Goal: Task Accomplishment & Management: Use online tool/utility

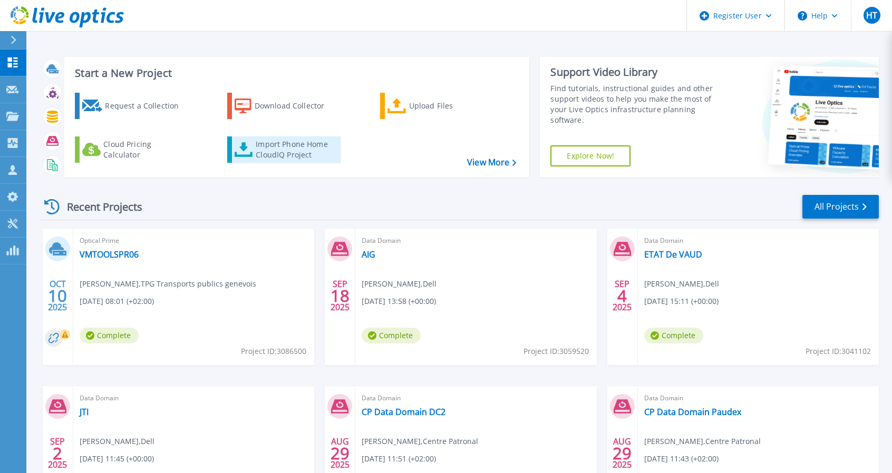
click at [287, 142] on div "Import Phone Home CloudIQ Project" at bounding box center [297, 149] width 82 height 21
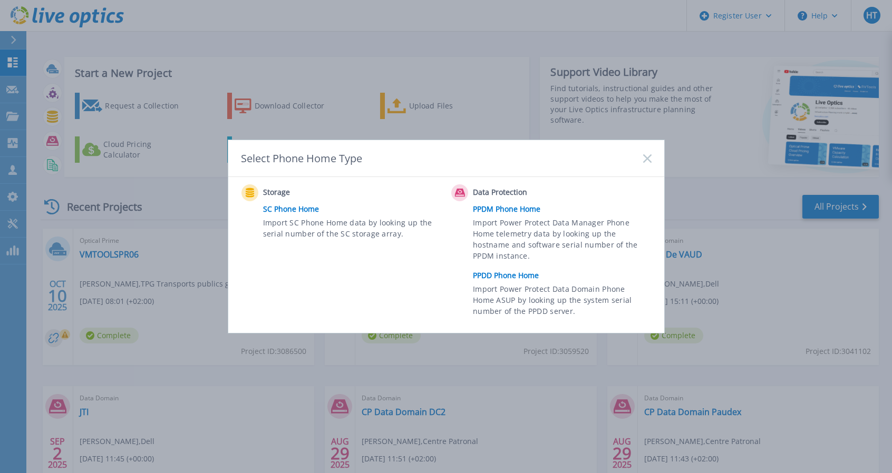
click at [514, 268] on link "PPDD Phone Home" at bounding box center [564, 276] width 183 height 16
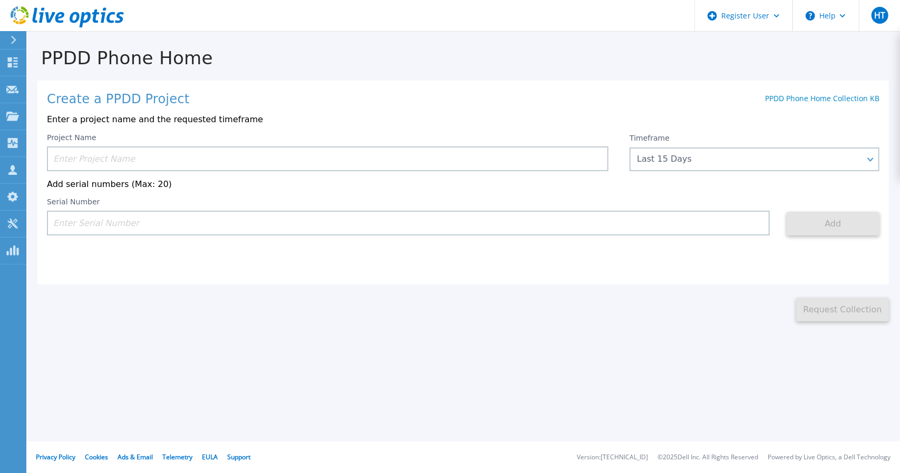
click at [95, 161] on input at bounding box center [327, 159] width 561 height 25
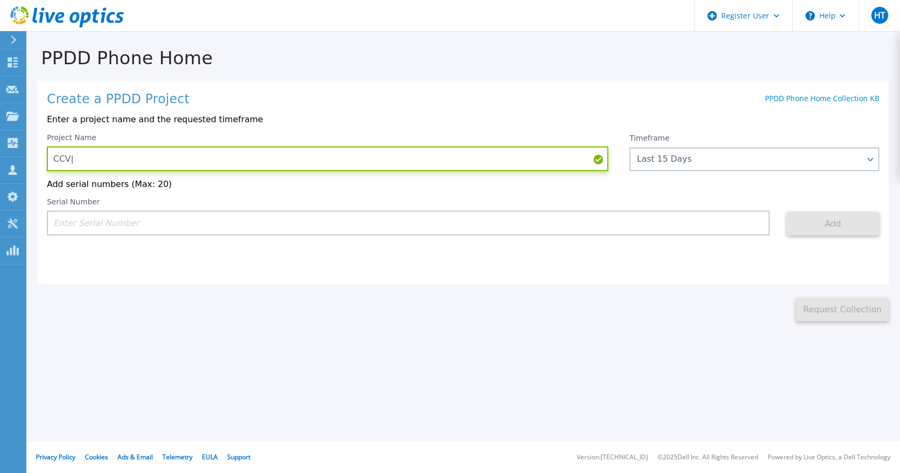
type input "CCV|C"
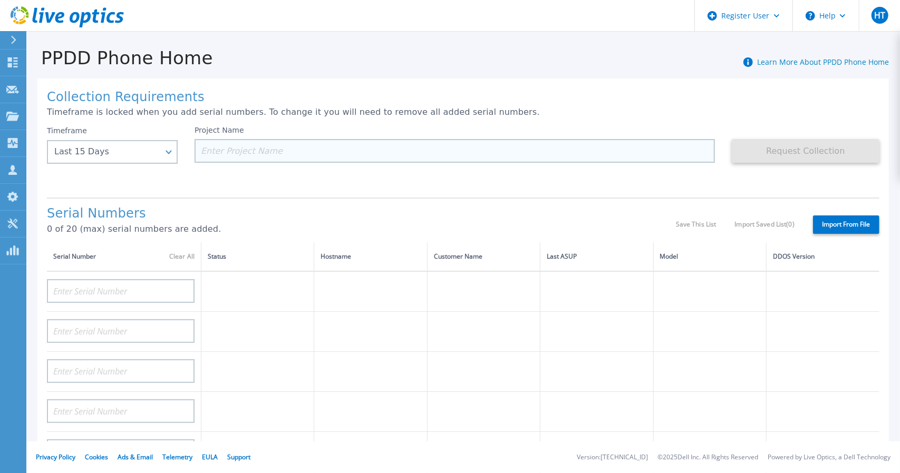
click at [264, 153] on input at bounding box center [455, 151] width 520 height 24
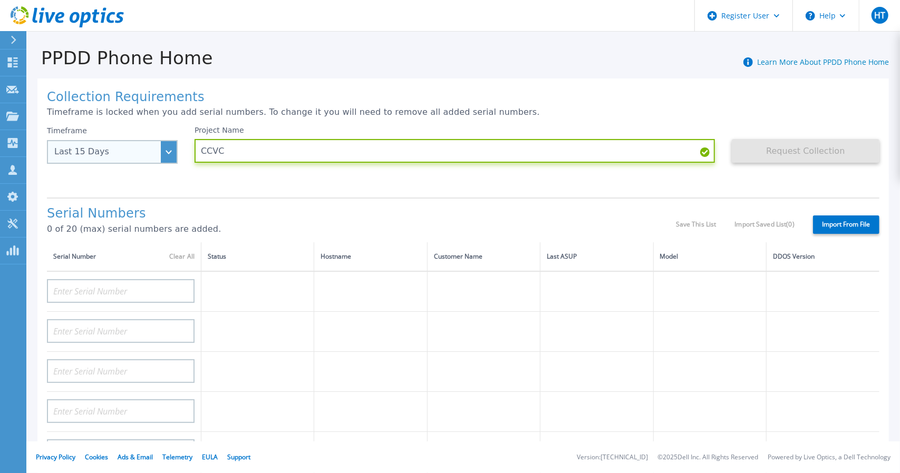
type input "CCVC"
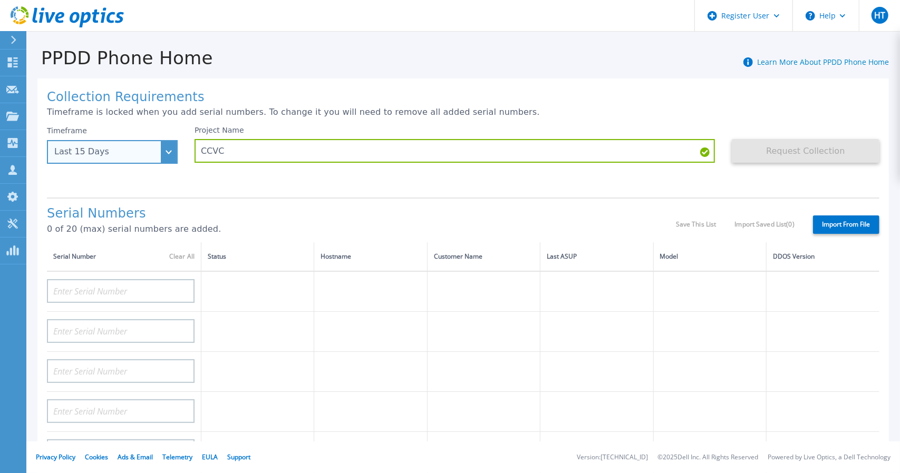
click at [174, 151] on div "Last 15 Days" at bounding box center [112, 152] width 131 height 24
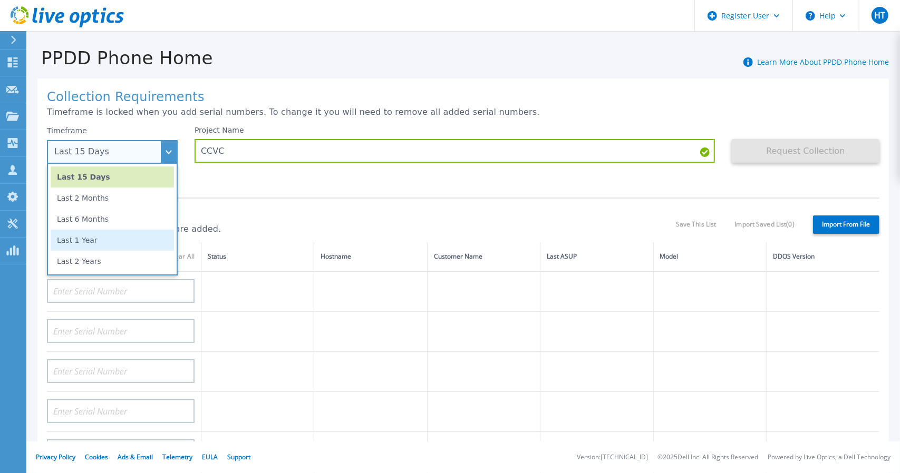
click at [93, 236] on li "Last 1 Year" at bounding box center [112, 240] width 123 height 21
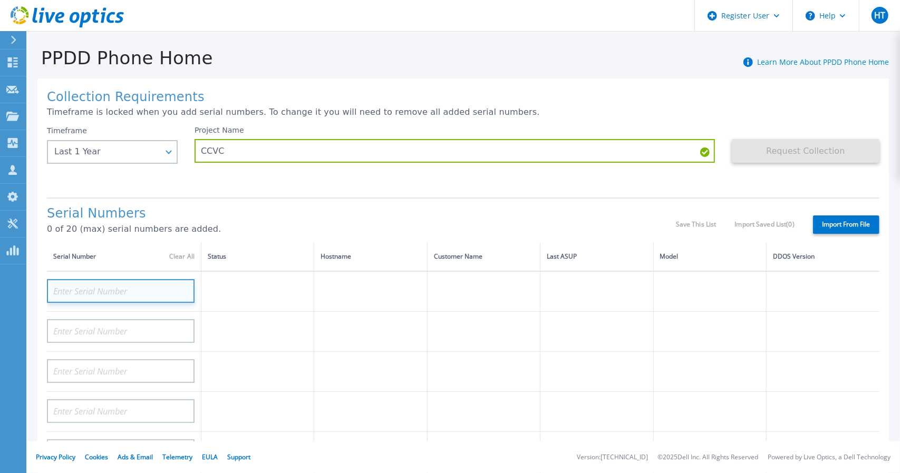
click at [122, 284] on input at bounding box center [121, 291] width 148 height 24
paste input "CRK00230413008"
type input "CRK00230413008"
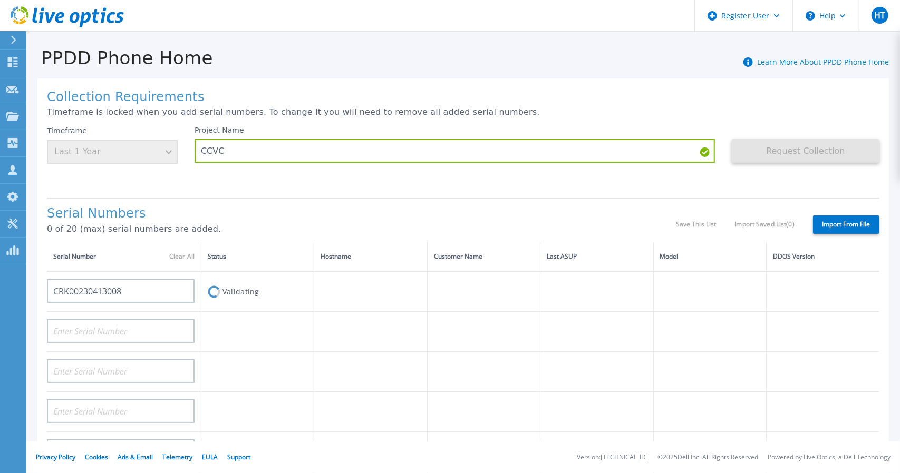
click at [233, 337] on td at bounding box center [257, 332] width 113 height 40
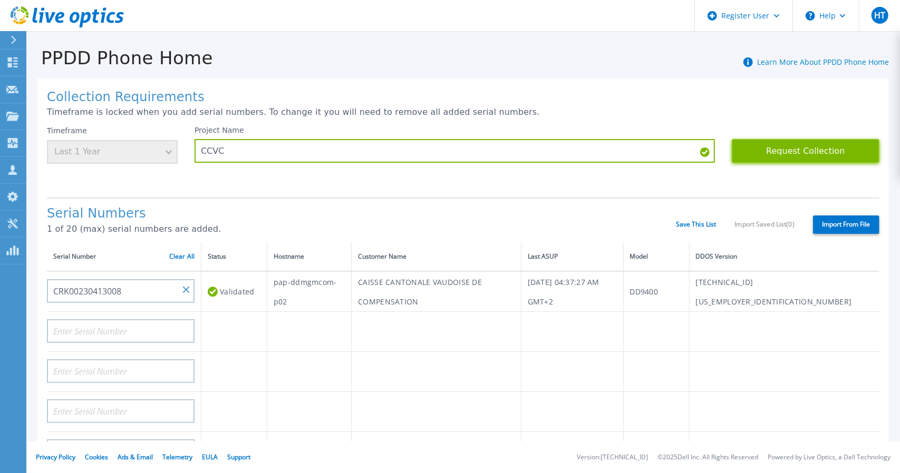
click at [813, 153] on button "Request Collection" at bounding box center [806, 151] width 148 height 24
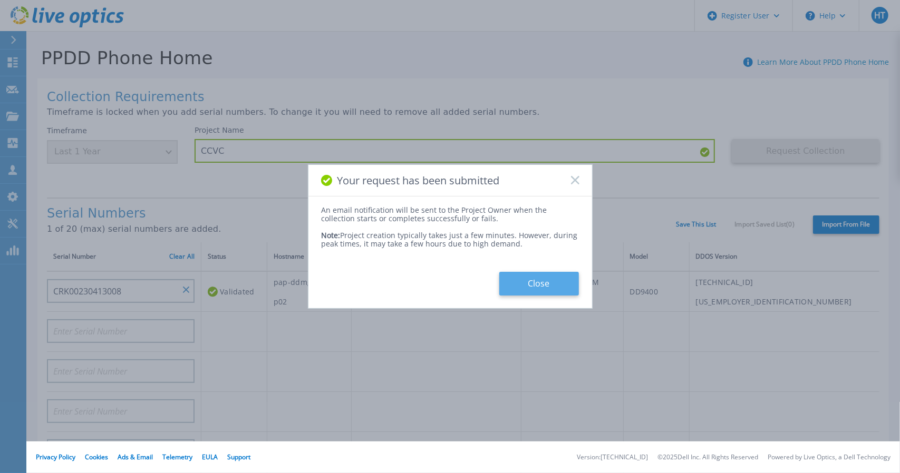
click at [537, 285] on button "Close" at bounding box center [539, 284] width 80 height 24
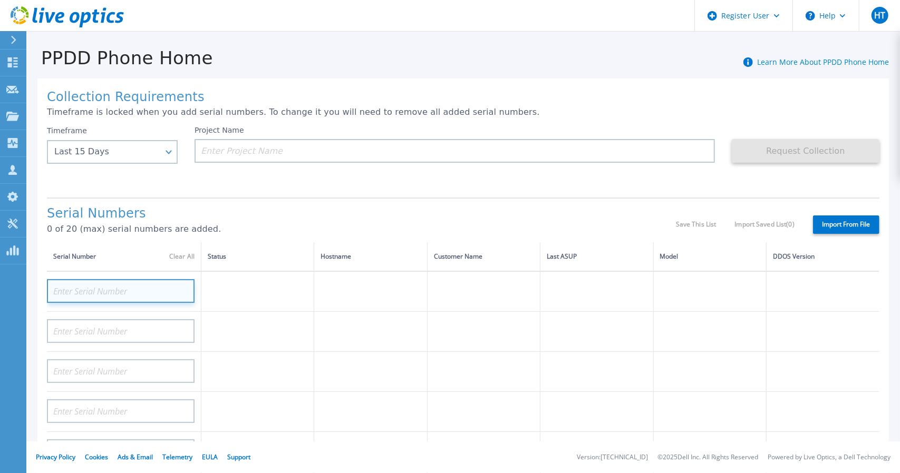
click at [112, 288] on input at bounding box center [121, 291] width 148 height 24
paste input "https://www.de"
type input "https://www.de"
paste input "CRK00230413008"
type input "CRK00230413008"
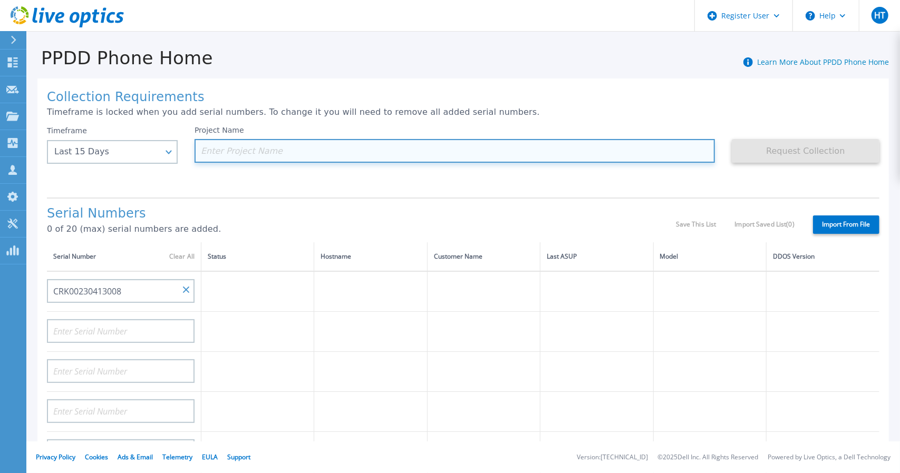
click at [283, 153] on input at bounding box center [455, 151] width 520 height 24
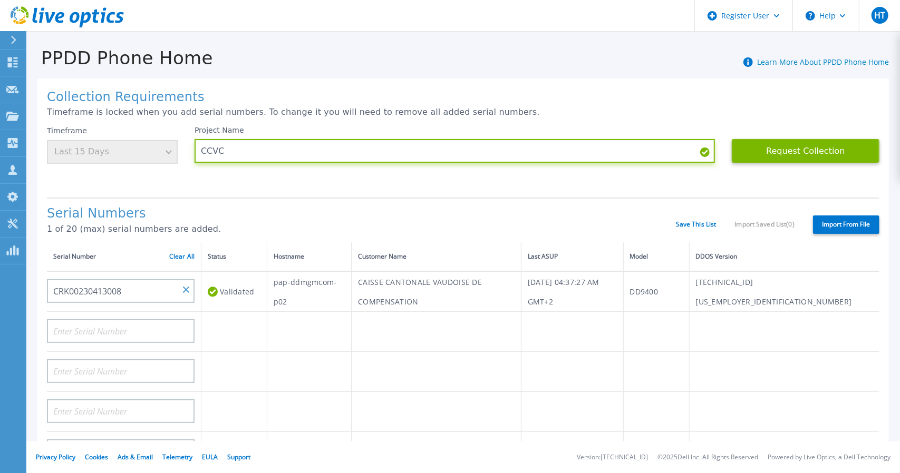
type input "CCVC"
click at [172, 149] on div "Timeframe Last 15 Days" at bounding box center [112, 145] width 131 height 38
click at [170, 152] on div "Timeframe Last 15 Days" at bounding box center [112, 145] width 131 height 38
click at [155, 149] on div "Timeframe Last 15 Days" at bounding box center [112, 145] width 131 height 38
click at [99, 12] on icon at bounding box center [67, 17] width 113 height 22
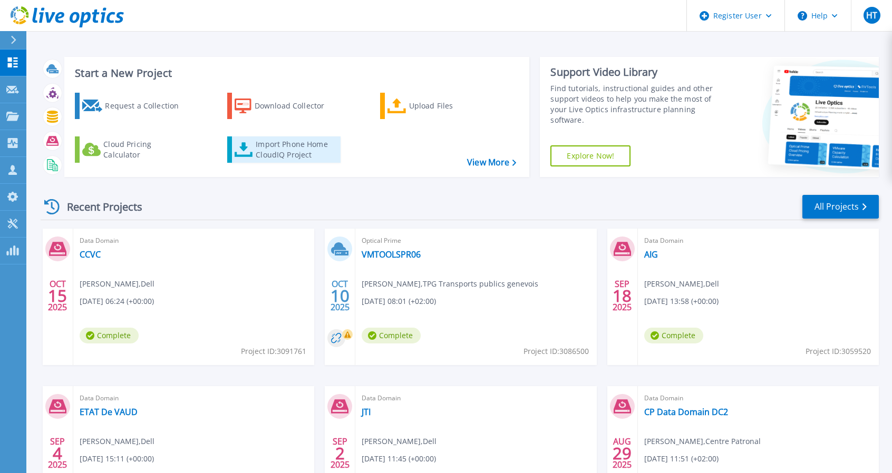
click at [296, 146] on div "Import Phone Home CloudIQ Project" at bounding box center [297, 149] width 82 height 21
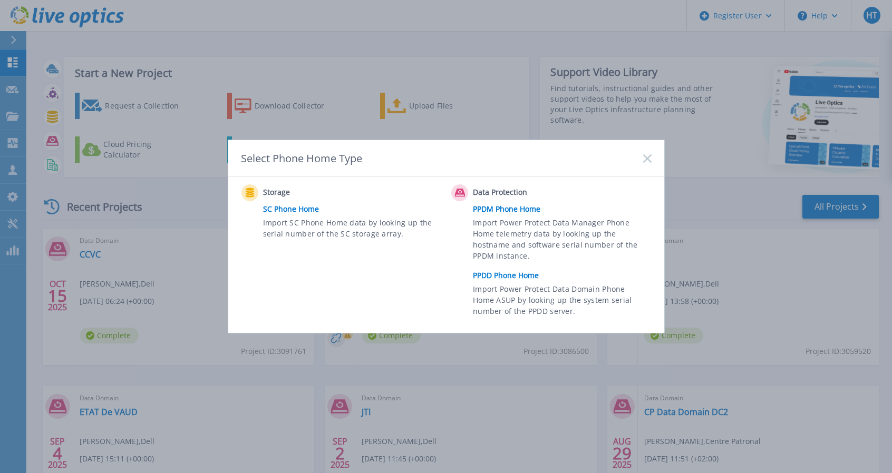
click at [516, 275] on link "PPDD Phone Home" at bounding box center [564, 276] width 183 height 16
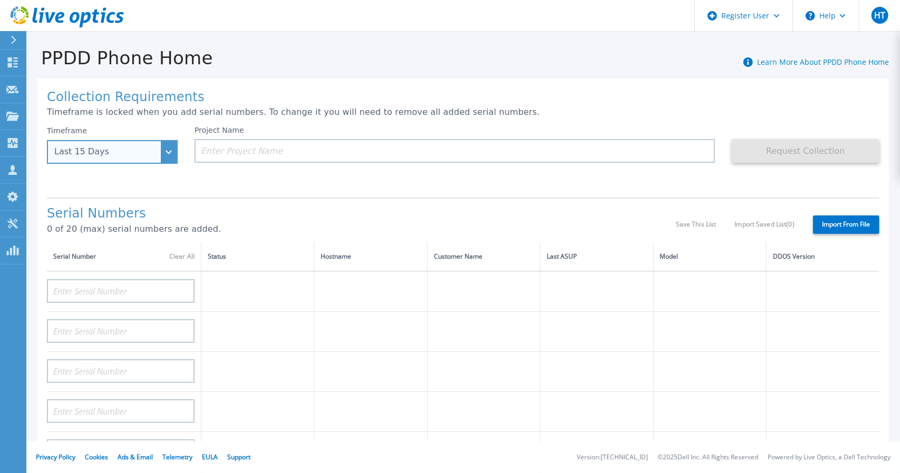
click at [153, 155] on div "Last 15 Days" at bounding box center [106, 151] width 104 height 9
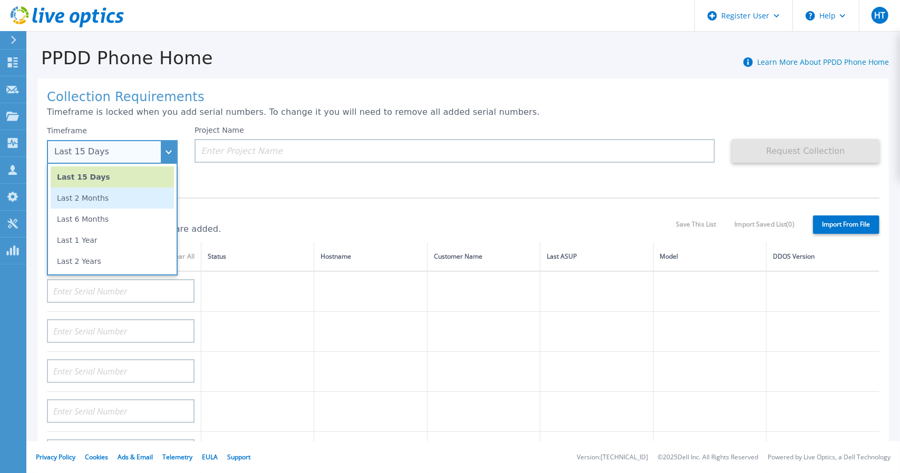
click at [128, 203] on li "Last 2 Months" at bounding box center [112, 198] width 123 height 21
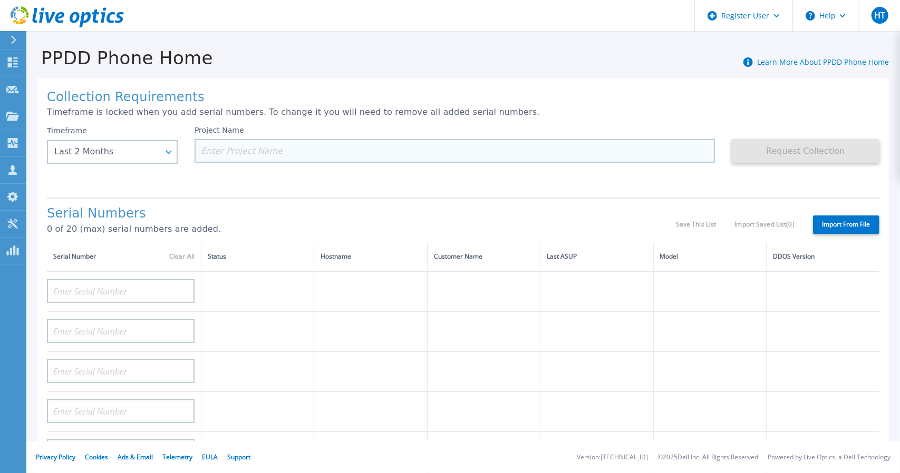
click at [246, 151] on input at bounding box center [455, 151] width 520 height 24
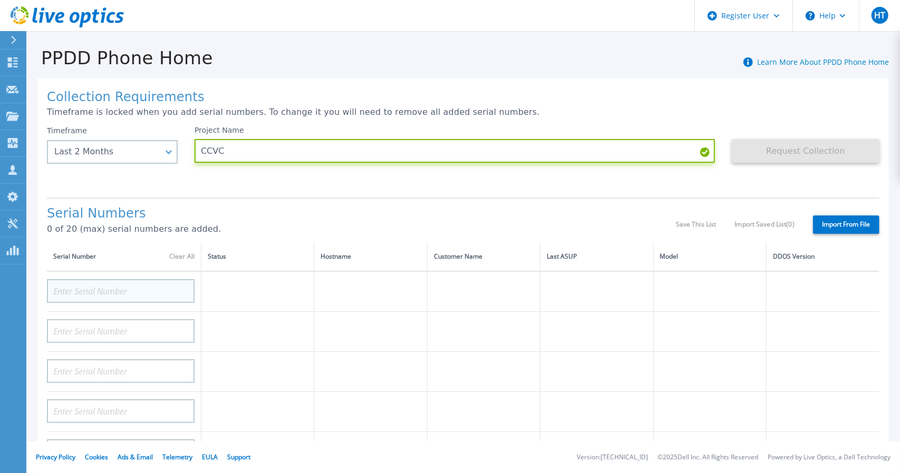
type input "CCVC"
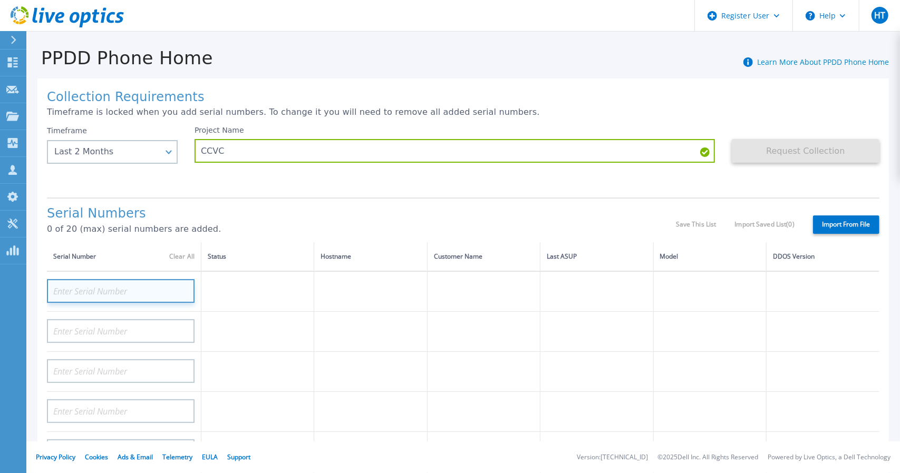
click at [112, 297] on input at bounding box center [121, 291] width 148 height 24
paste input "CRK00230413008"
type input "CRK00230413008"
click at [139, 352] on div at bounding box center [121, 367] width 148 height 31
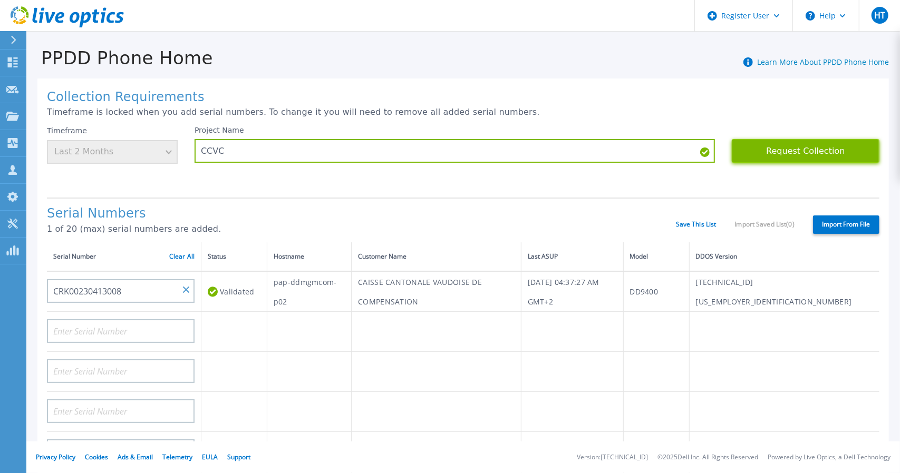
click at [774, 155] on button "Request Collection" at bounding box center [806, 151] width 148 height 24
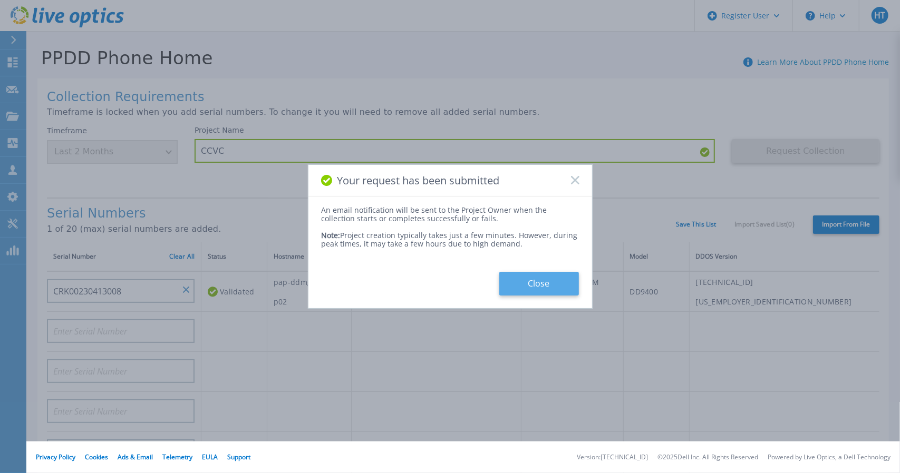
click at [534, 287] on button "Close" at bounding box center [539, 284] width 80 height 24
